Goal: Task Accomplishment & Management: Manage account settings

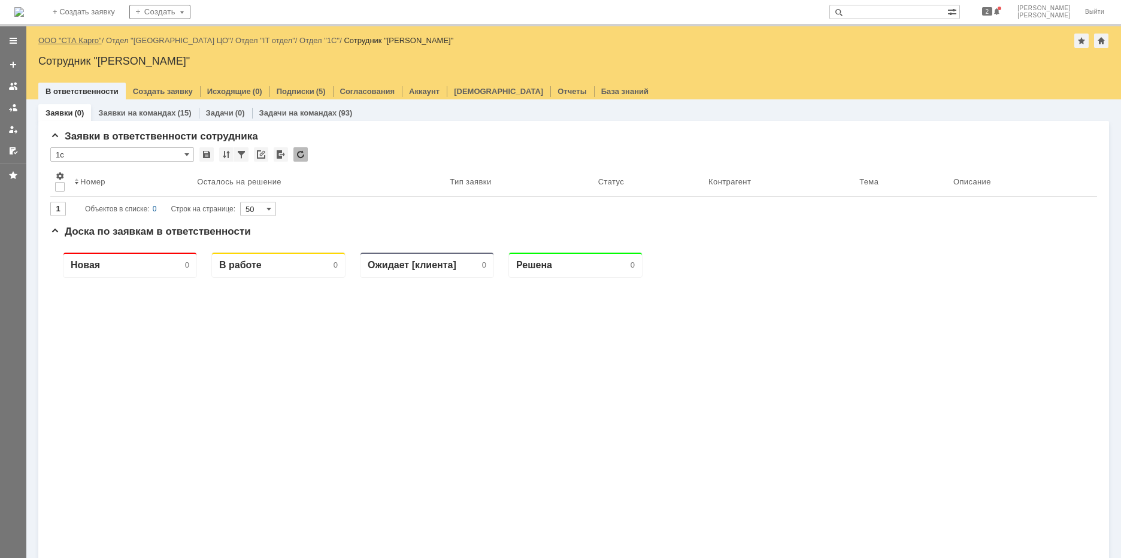
click at [84, 41] on link "ООО "СТА Карго"" at bounding box center [69, 40] width 63 height 9
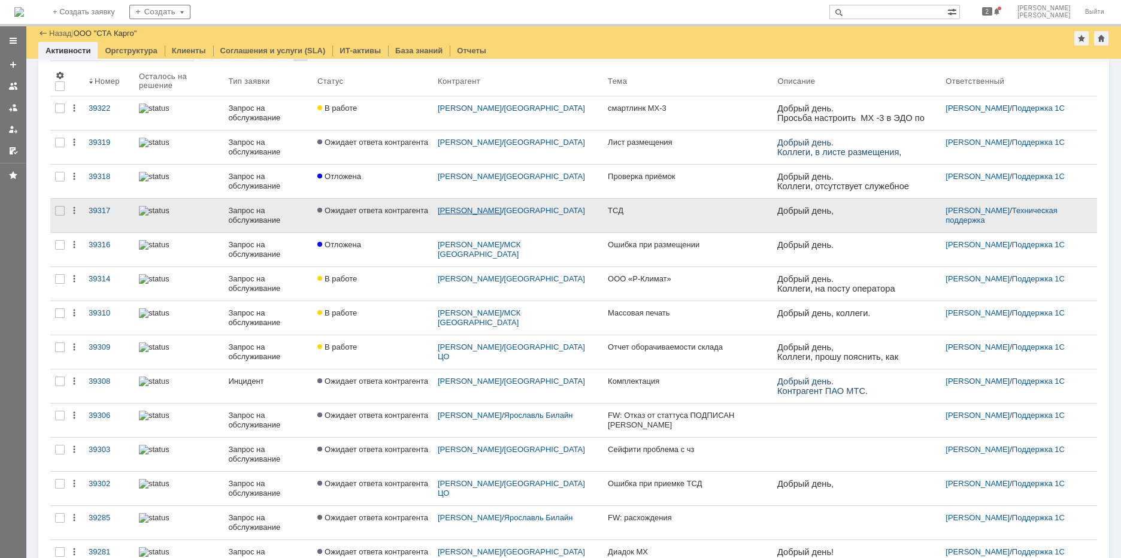
scroll to position [41, 0]
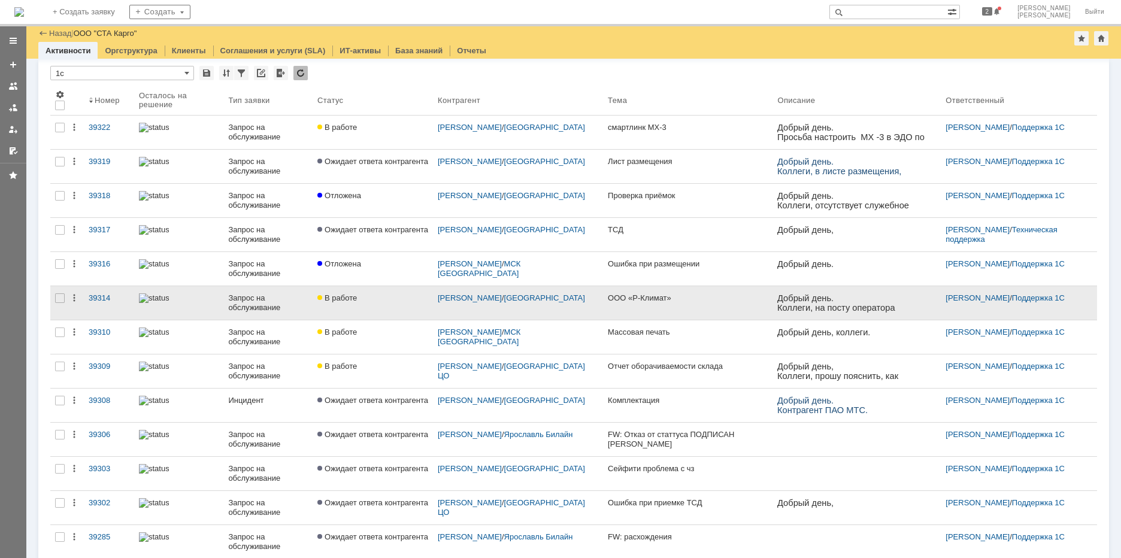
click at [298, 307] on div "Запрос на обслуживание" at bounding box center [268, 302] width 80 height 19
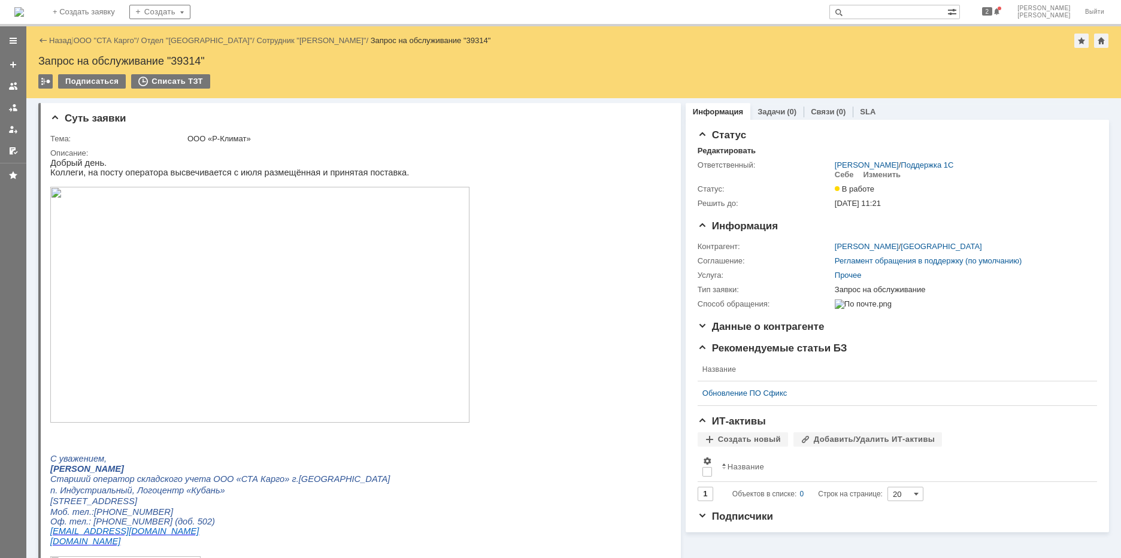
click at [115, 42] on link "ООО "СТА Карго"" at bounding box center [105, 40] width 63 height 9
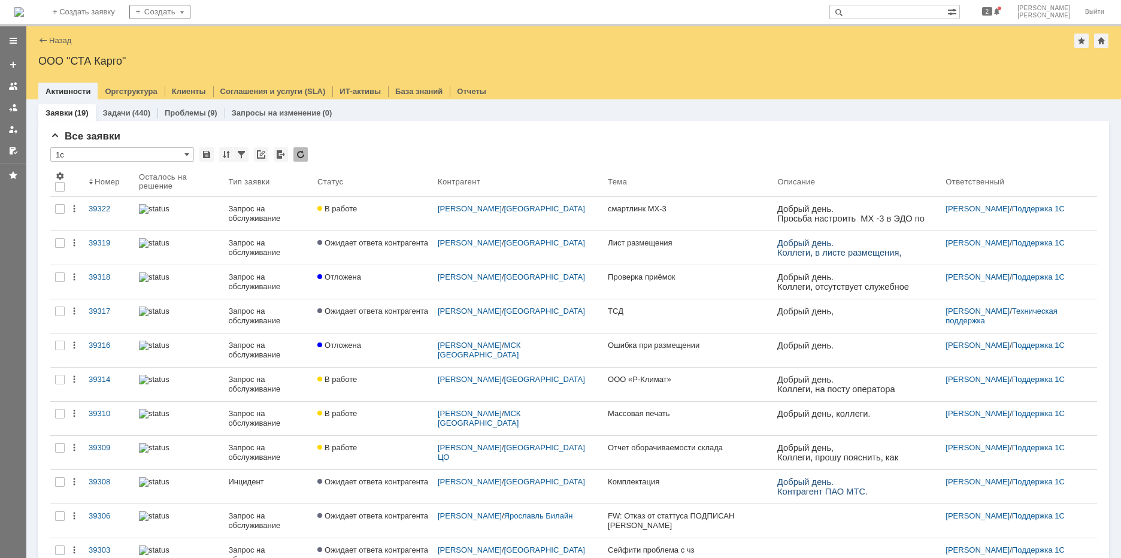
click at [105, 215] on link "39322" at bounding box center [109, 214] width 50 height 34
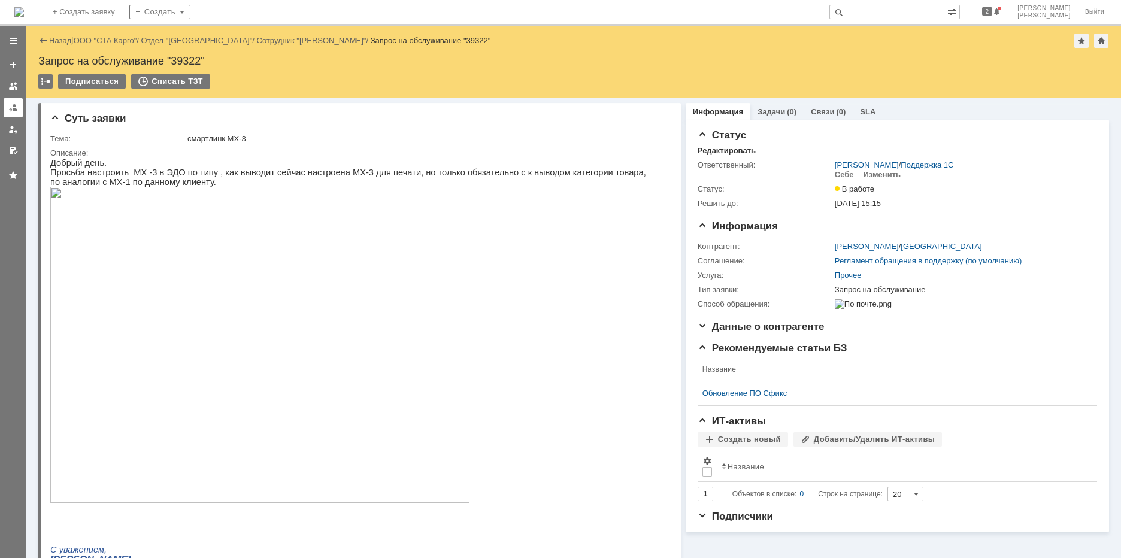
click at [17, 105] on div at bounding box center [13, 108] width 10 height 10
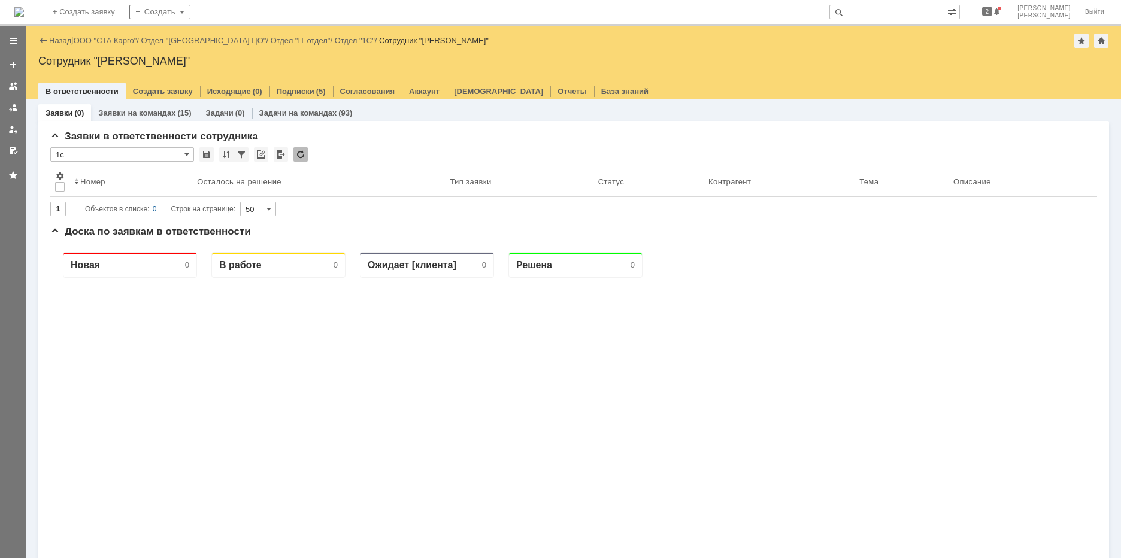
click at [121, 37] on link "ООО "СТА Карго"" at bounding box center [105, 40] width 63 height 9
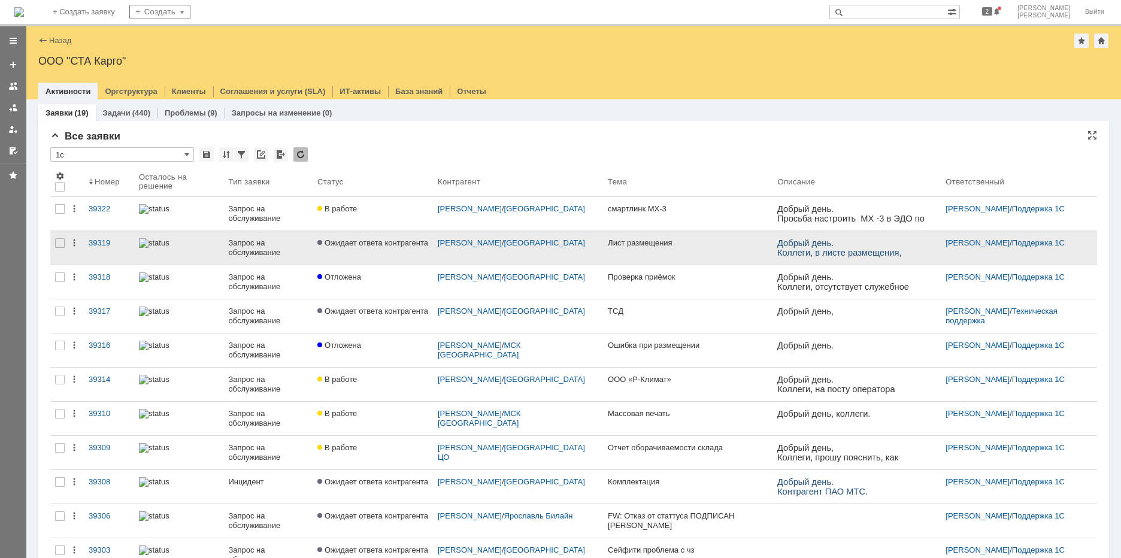
click at [408, 255] on link "Ожидает ответа контрагента" at bounding box center [372, 248] width 120 height 34
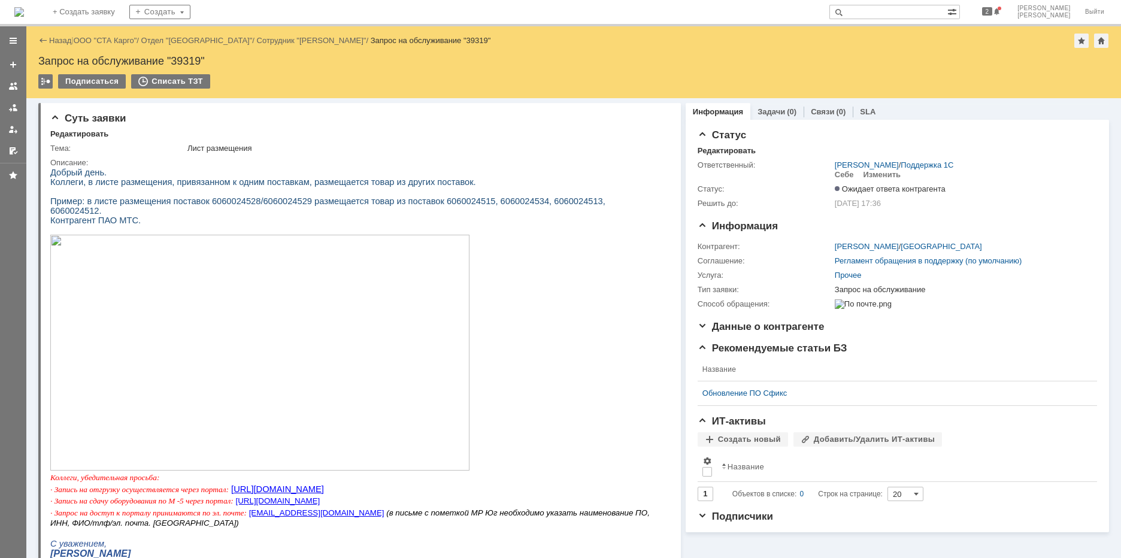
click at [110, 37] on link "ООО "СТА Карго"" at bounding box center [105, 40] width 63 height 9
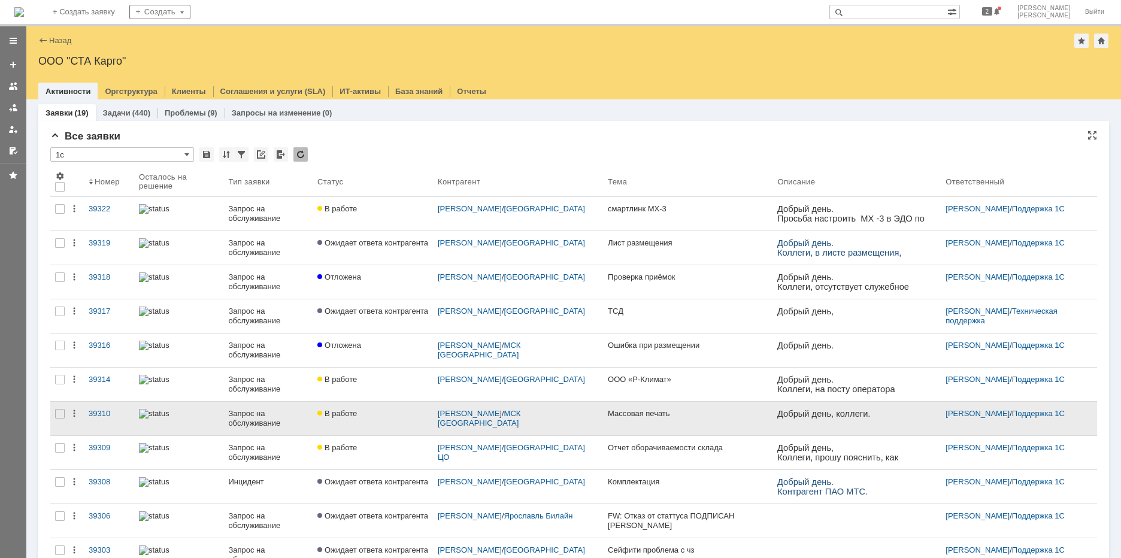
click at [250, 412] on div "Запрос на обслуживание" at bounding box center [268, 418] width 80 height 19
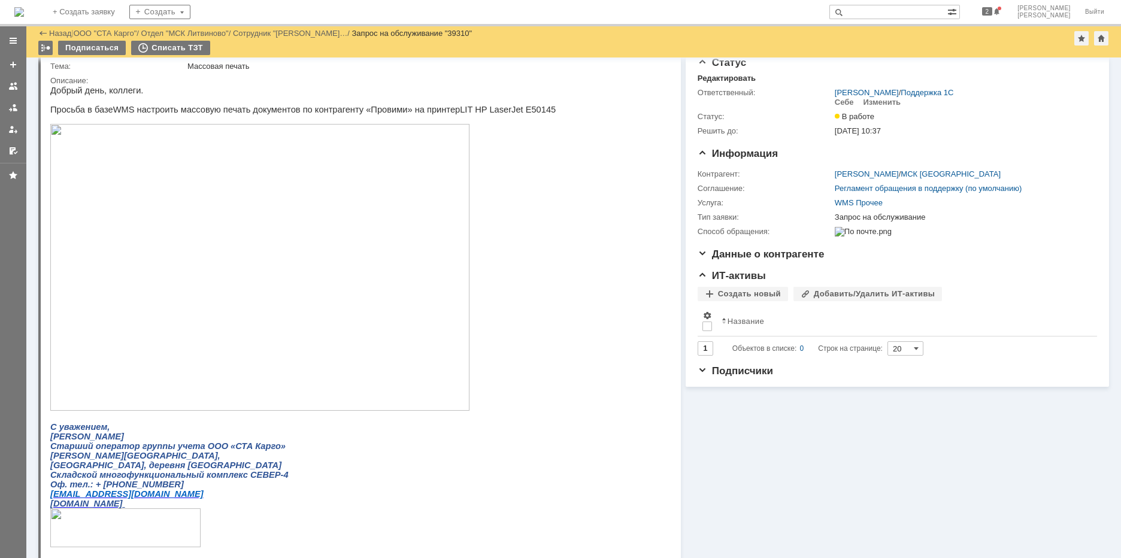
scroll to position [60, 0]
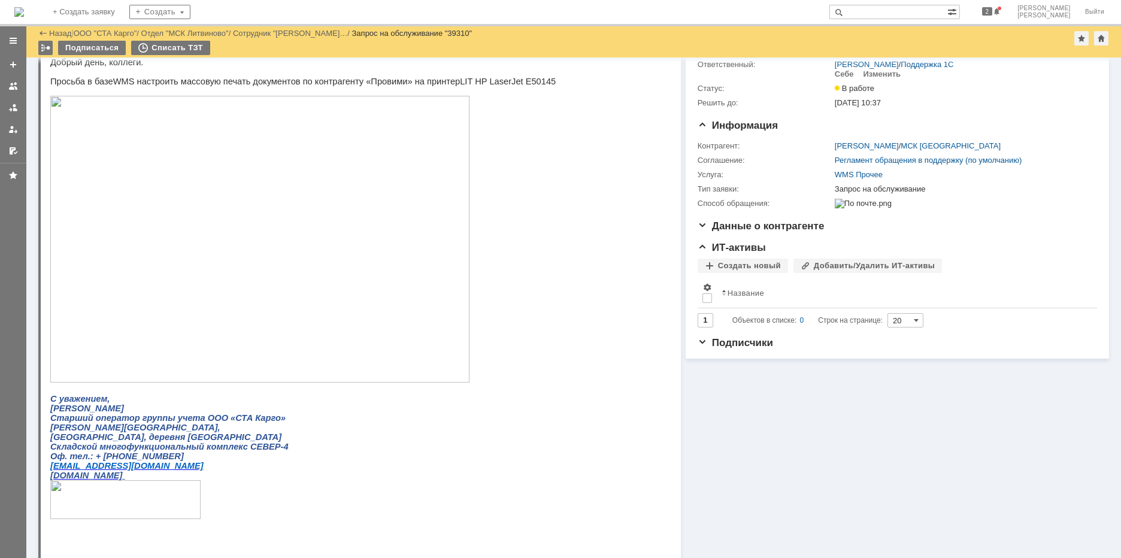
click at [11, 103] on link at bounding box center [13, 107] width 19 height 19
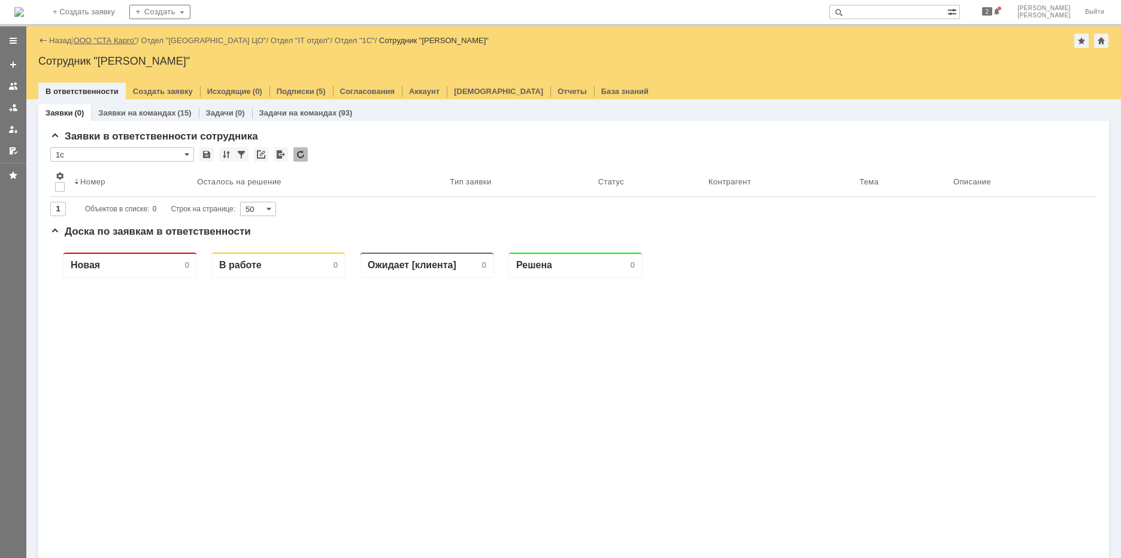
click at [130, 44] on link "ООО "СТА Карго"" at bounding box center [105, 40] width 63 height 9
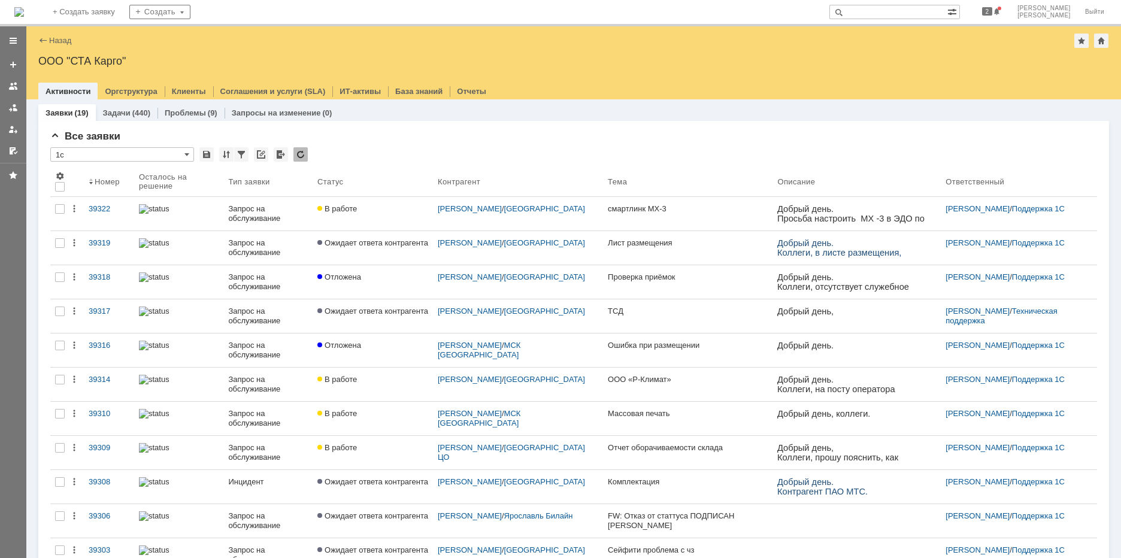
click at [350, 455] on link "В работе" at bounding box center [372, 453] width 120 height 34
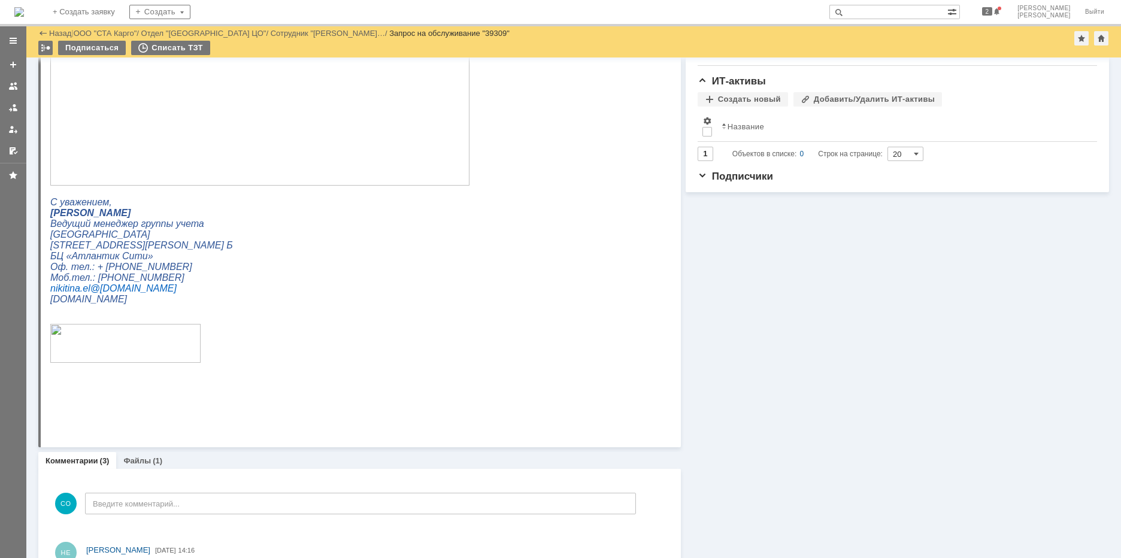
scroll to position [120, 0]
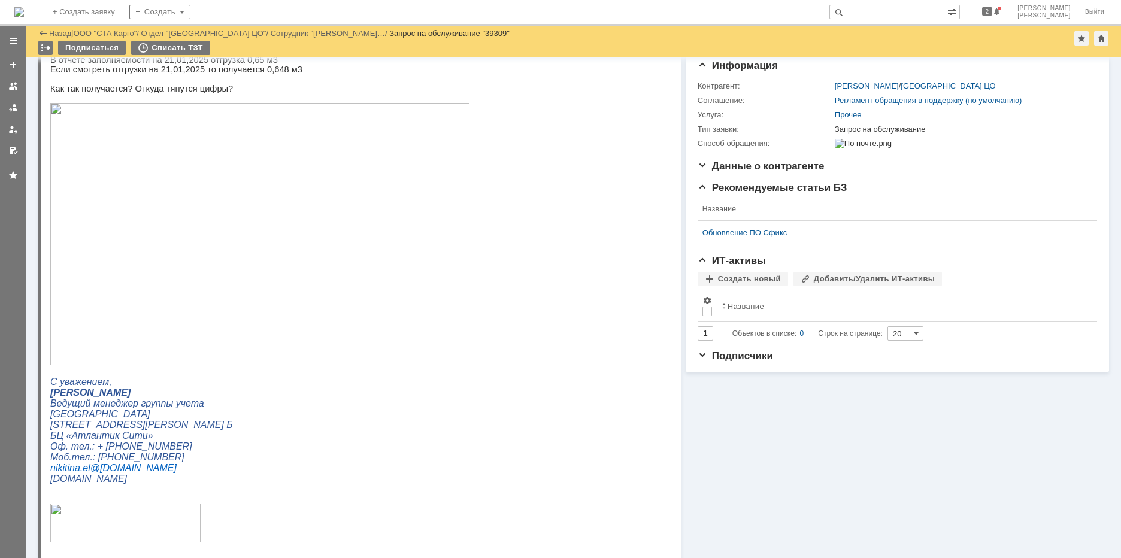
click at [233, 225] on img at bounding box center [259, 234] width 419 height 262
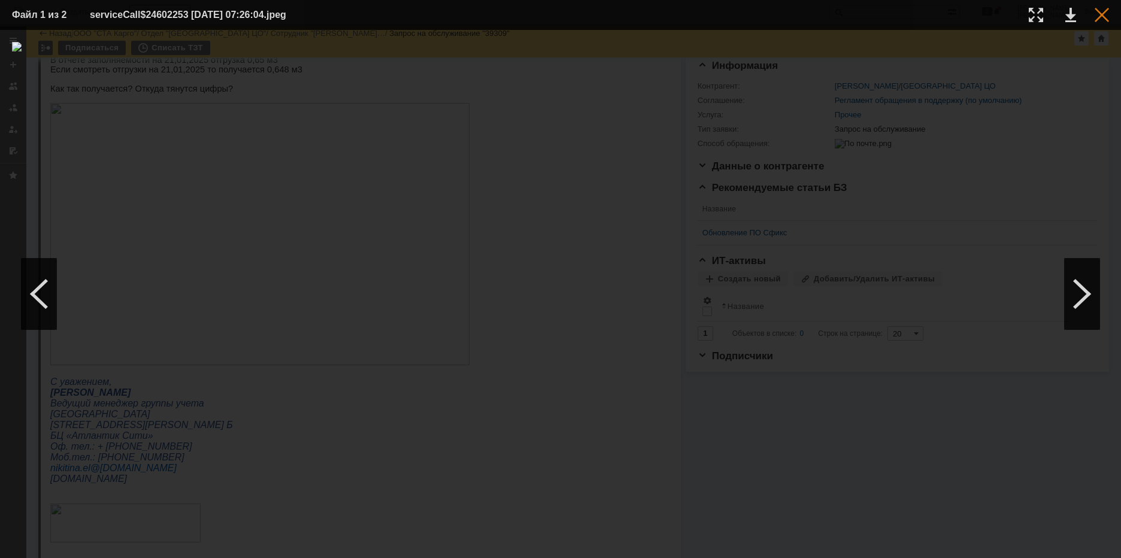
click at [1104, 11] on div at bounding box center [1101, 15] width 14 height 14
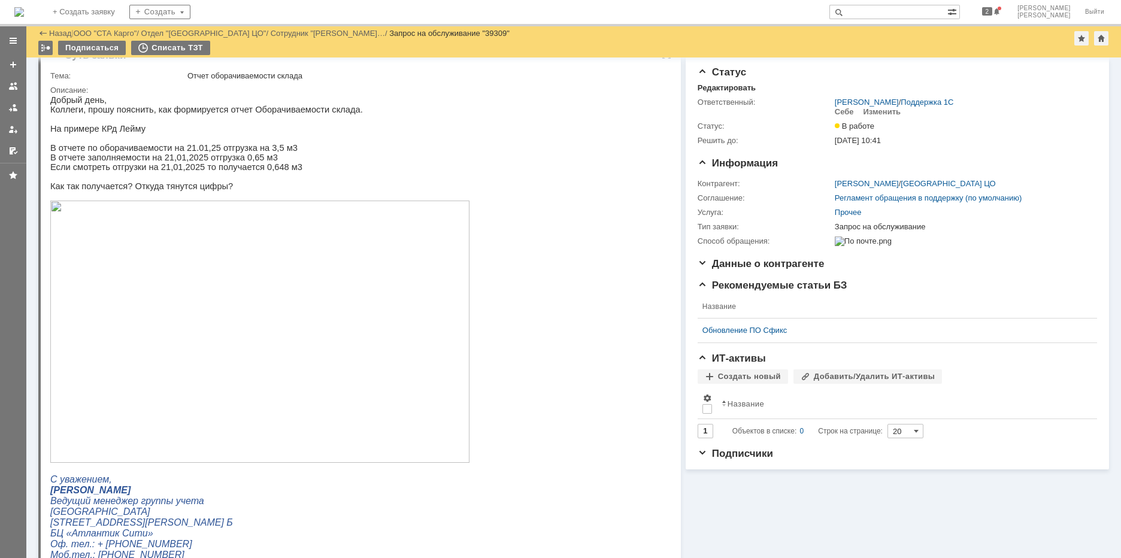
scroll to position [0, 0]
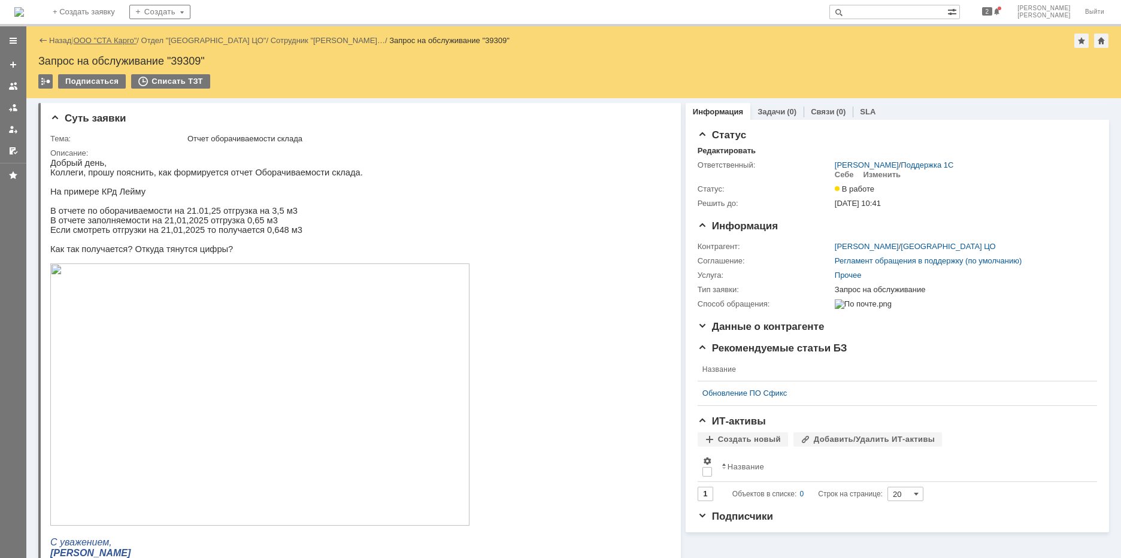
click at [135, 40] on link "ООО "СТА Карго"" at bounding box center [105, 40] width 63 height 9
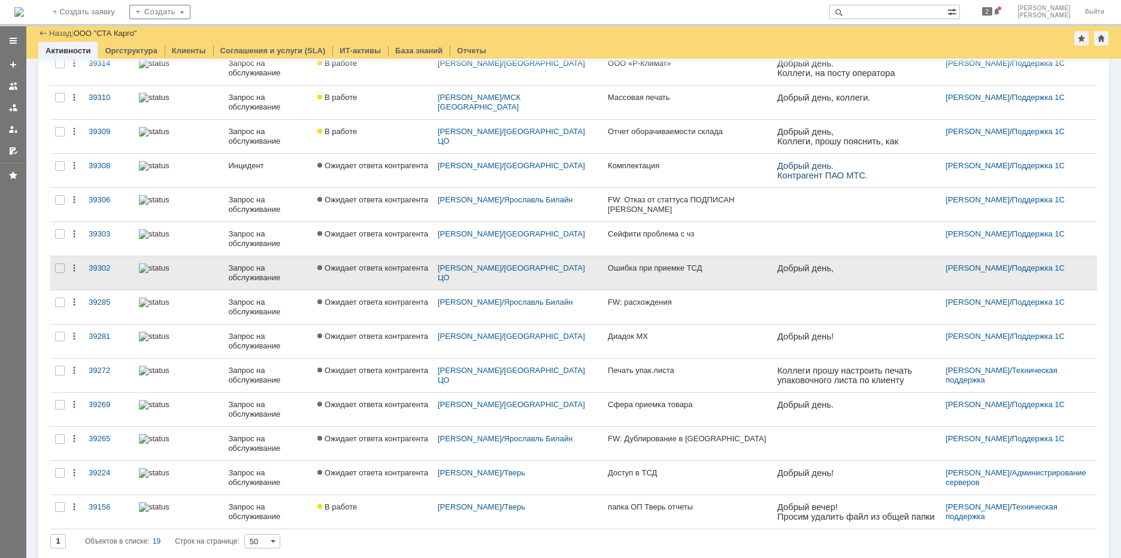
scroll to position [280, 0]
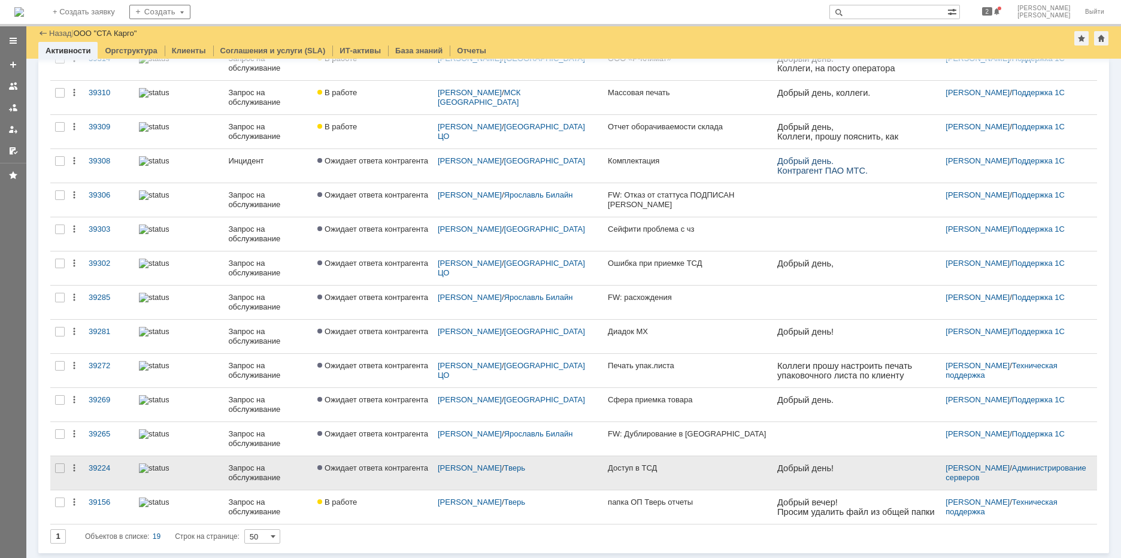
click at [402, 474] on link "Ожидает ответа контрагента" at bounding box center [372, 473] width 120 height 34
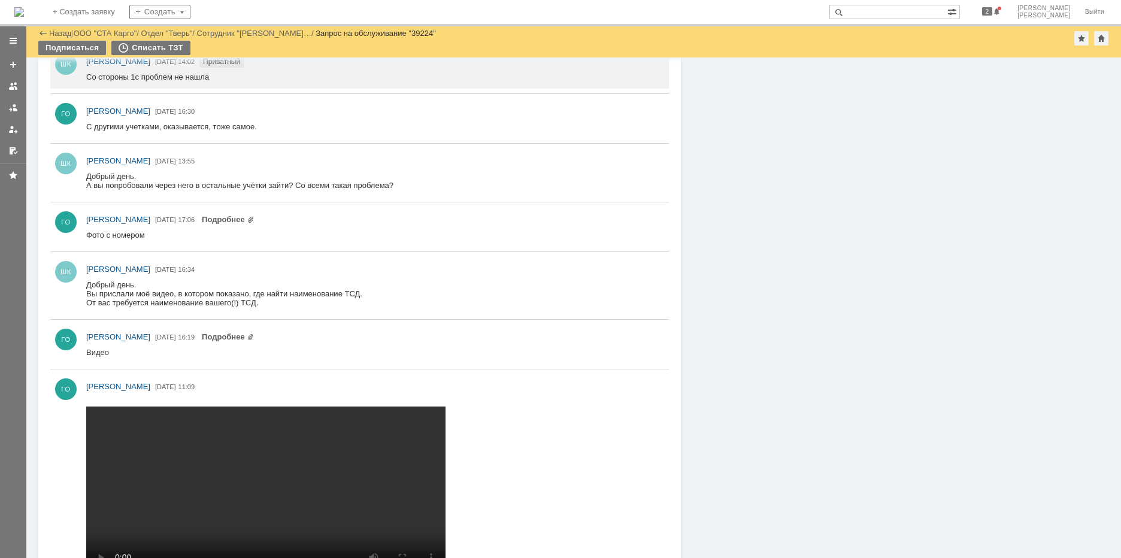
click at [198, 466] on video "Ваш браузер не поддерживает html5 видео." at bounding box center [265, 496] width 359 height 180
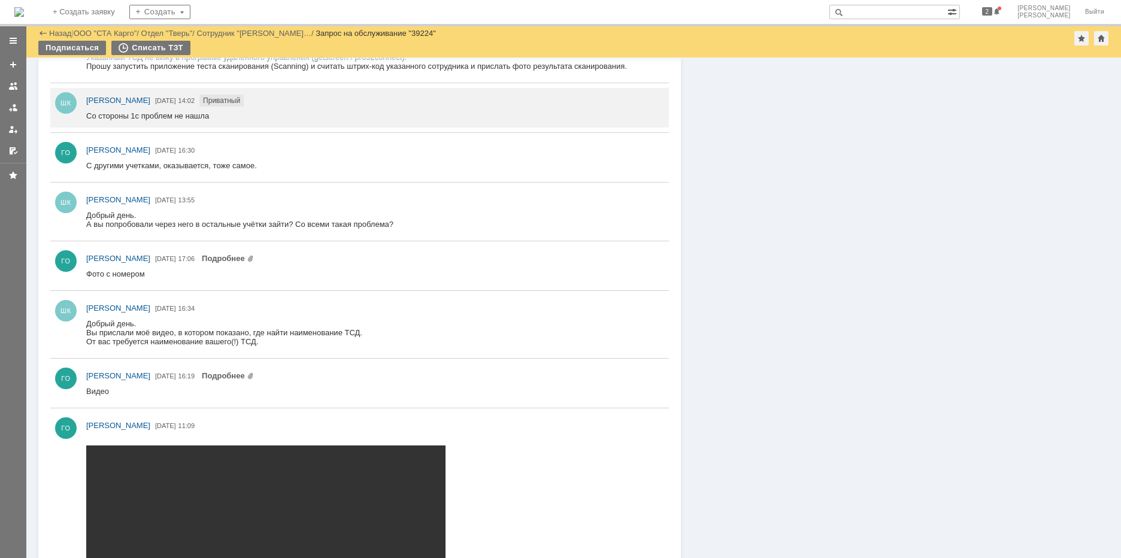
scroll to position [392, 0]
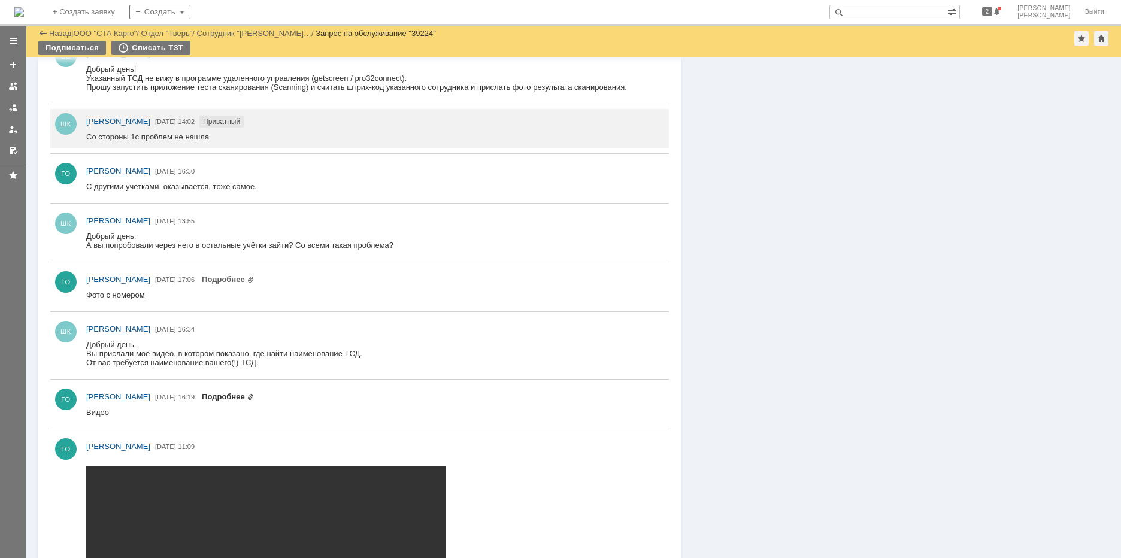
click at [254, 398] on link "Подробнее" at bounding box center [228, 396] width 52 height 9
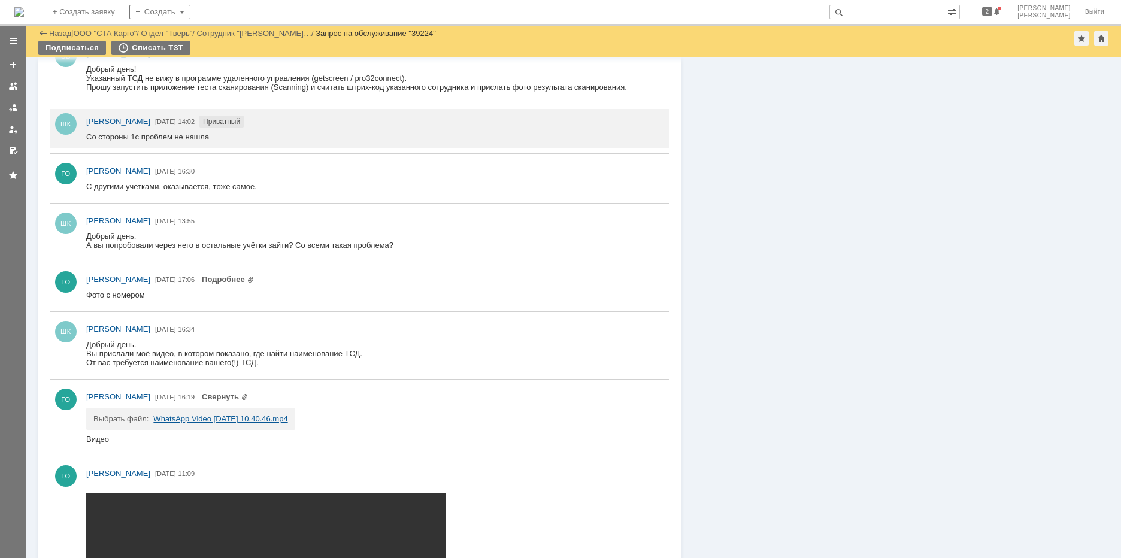
click at [223, 423] on link "WhatsApp Video [DATE] 10.40.46.mp4" at bounding box center [220, 418] width 134 height 9
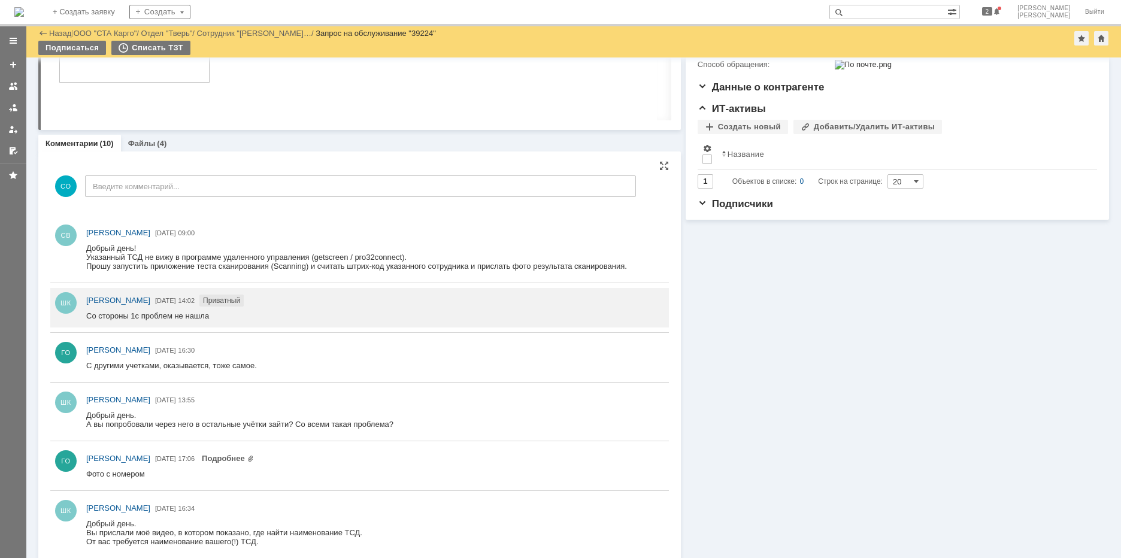
scroll to position [213, 0]
click at [7, 113] on link at bounding box center [13, 107] width 19 height 19
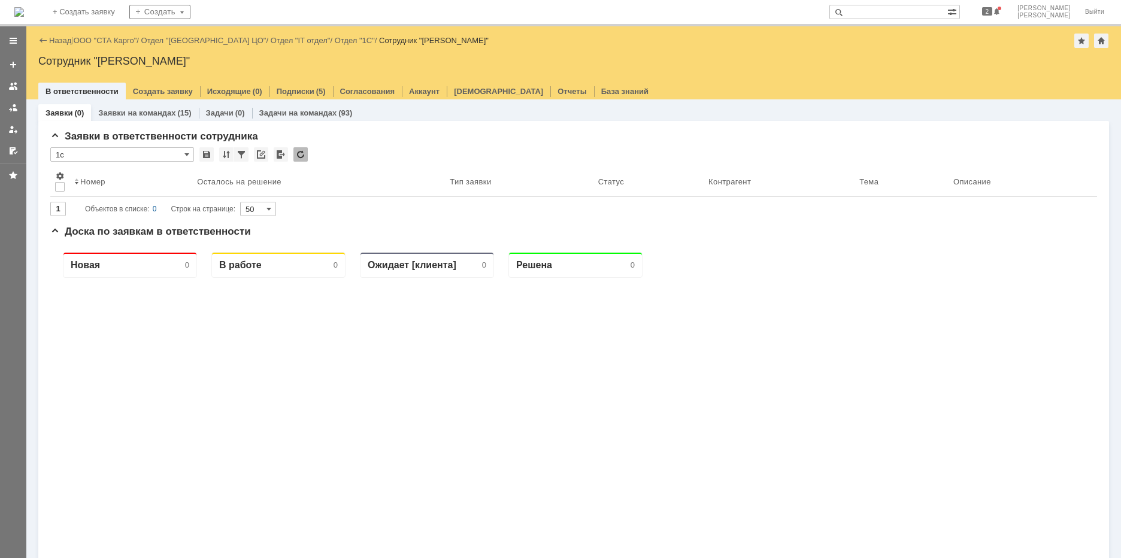
click at [110, 45] on div "Назад | ООО "СТА Карго" / Отдел "[GEOGRAPHIC_DATA] ЦО" / Отдел "IT отдел" / Отд…" at bounding box center [573, 41] width 1070 height 14
click at [110, 41] on link "ООО "СТА Карго"" at bounding box center [105, 40] width 63 height 9
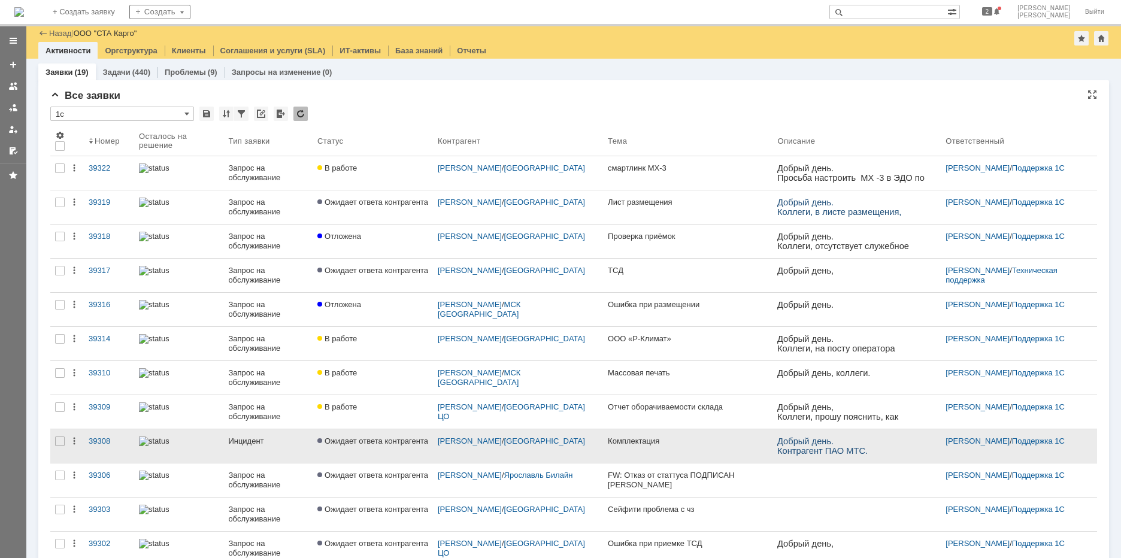
scroll to position [60, 0]
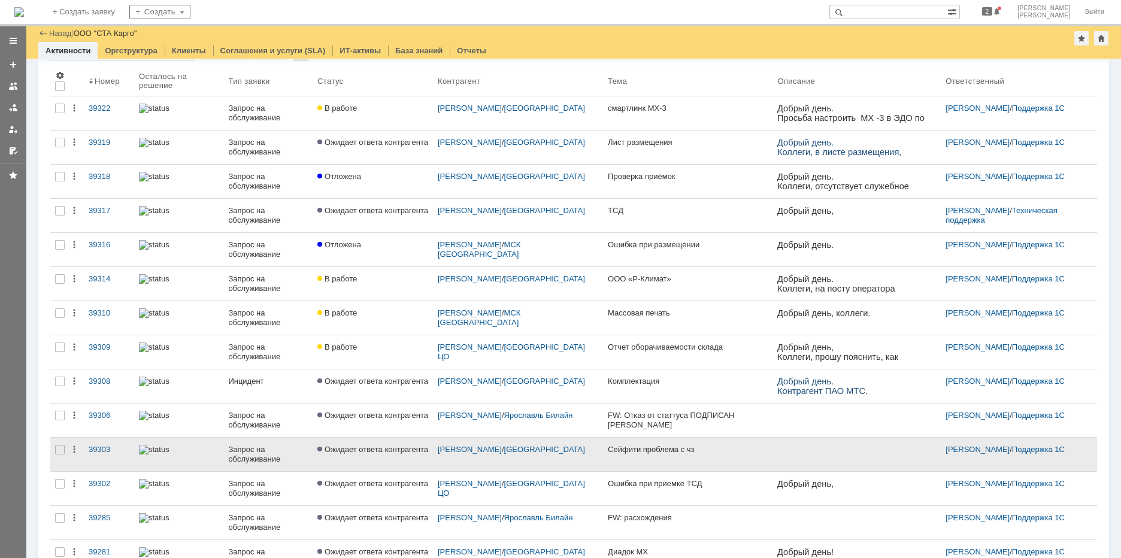
click at [348, 448] on span "Ожидает ответа контрагента" at bounding box center [372, 449] width 111 height 9
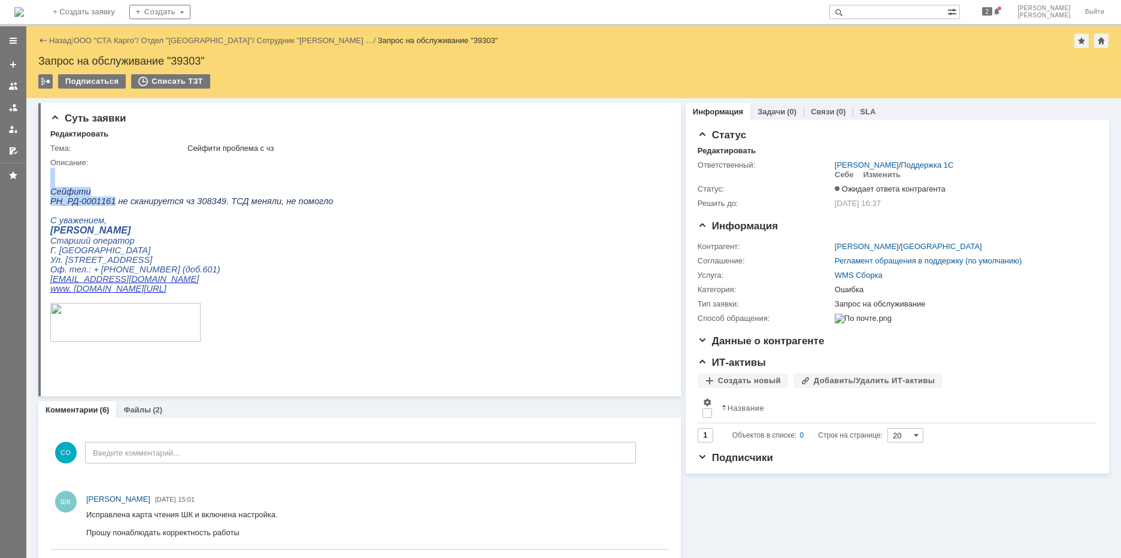
drag, startPoint x: 108, startPoint y: 204, endPoint x: 49, endPoint y: 208, distance: 58.8
click at [50, 208] on html "Сейфити РН_РД-0001161 не сканируется чз 308349. ТСД меняли, не помогло С уважен…" at bounding box center [354, 265] width 609 height 195
click at [241, 234] on p "[PERSON_NAME]" at bounding box center [191, 230] width 283 height 11
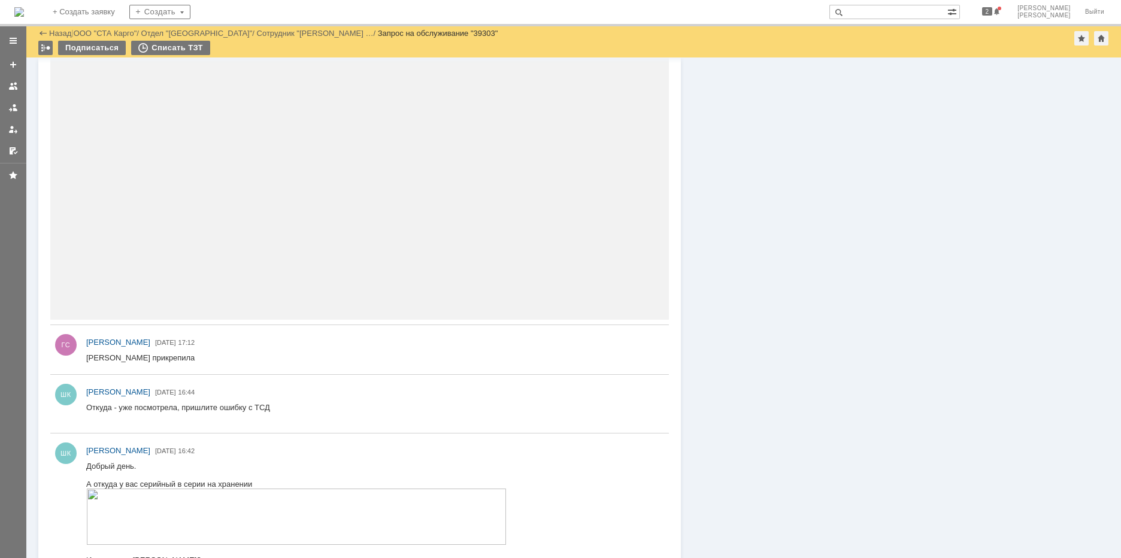
scroll to position [1255, 0]
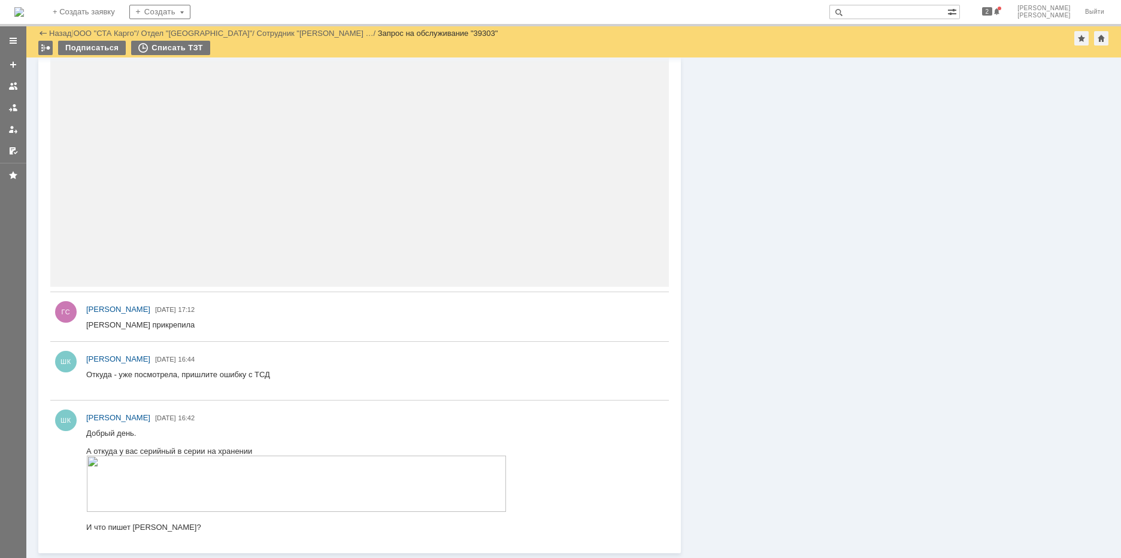
click at [183, 471] on img at bounding box center [296, 484] width 420 height 56
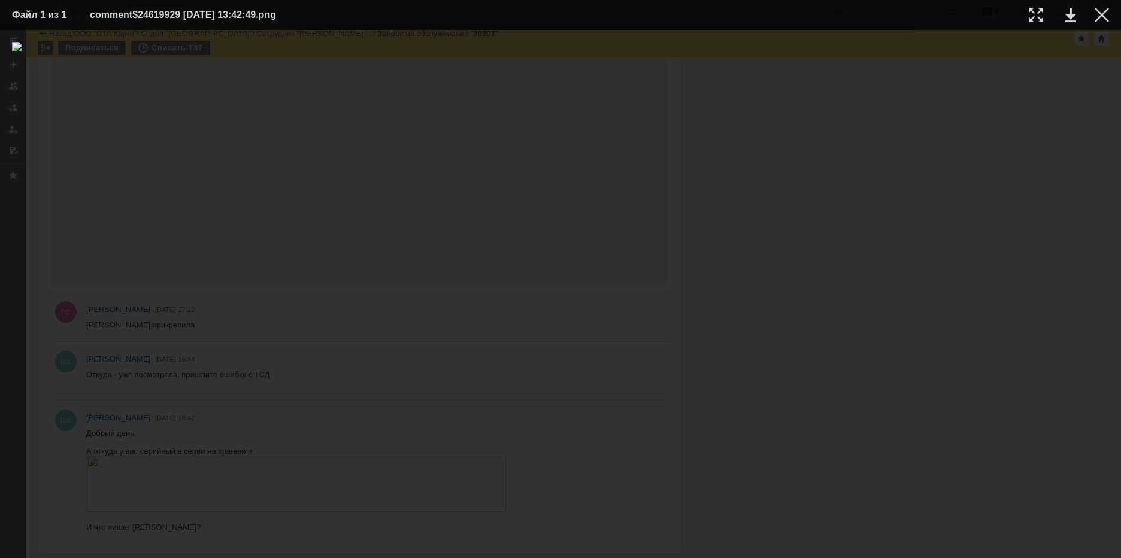
click at [769, 392] on div at bounding box center [560, 294] width 1097 height 504
click at [997, 83] on div at bounding box center [560, 294] width 1097 height 504
click at [1097, 20] on div at bounding box center [1101, 15] width 14 height 14
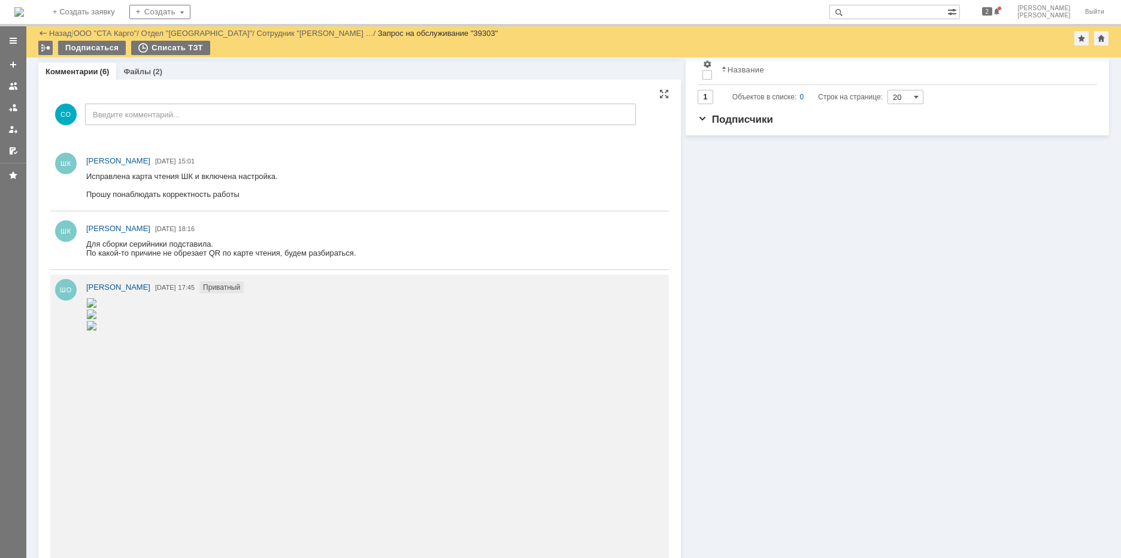
scroll to position [238, 0]
